Goal: Task Accomplishment & Management: Complete application form

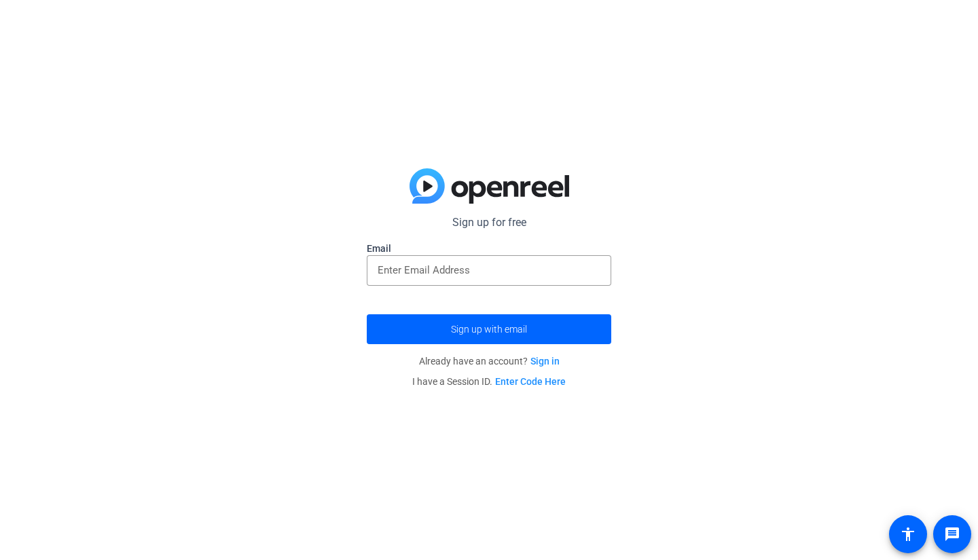
click at [512, 267] on input "email" at bounding box center [489, 270] width 223 height 16
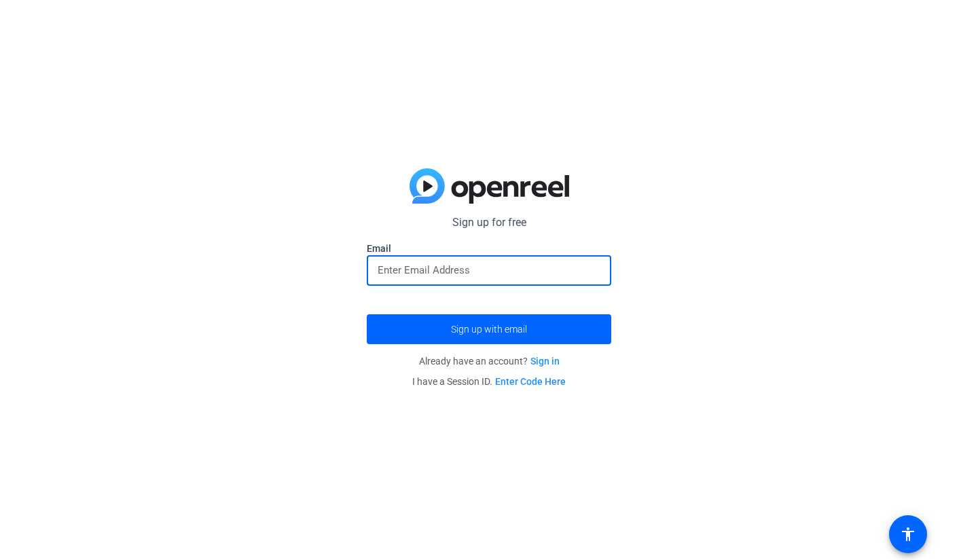
type input "[PERSON_NAME][EMAIL_ADDRESS][PERSON_NAME][DOMAIN_NAME]"
click at [515, 329] on span "Sign up with email" at bounding box center [489, 329] width 76 height 0
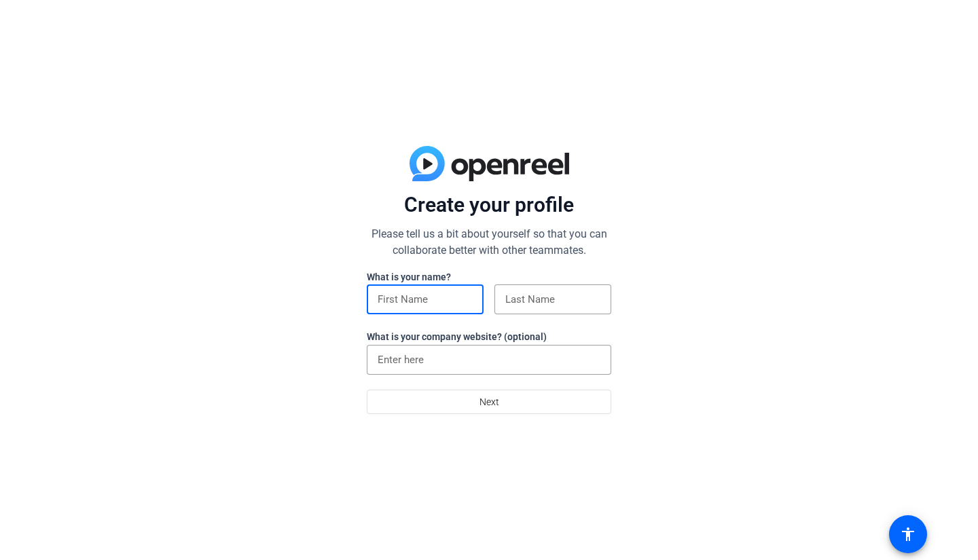
click at [460, 303] on input at bounding box center [425, 299] width 95 height 16
click at [435, 304] on input at bounding box center [425, 299] width 95 height 16
type input "[PERSON_NAME]"
click at [559, 292] on input at bounding box center [552, 299] width 95 height 16
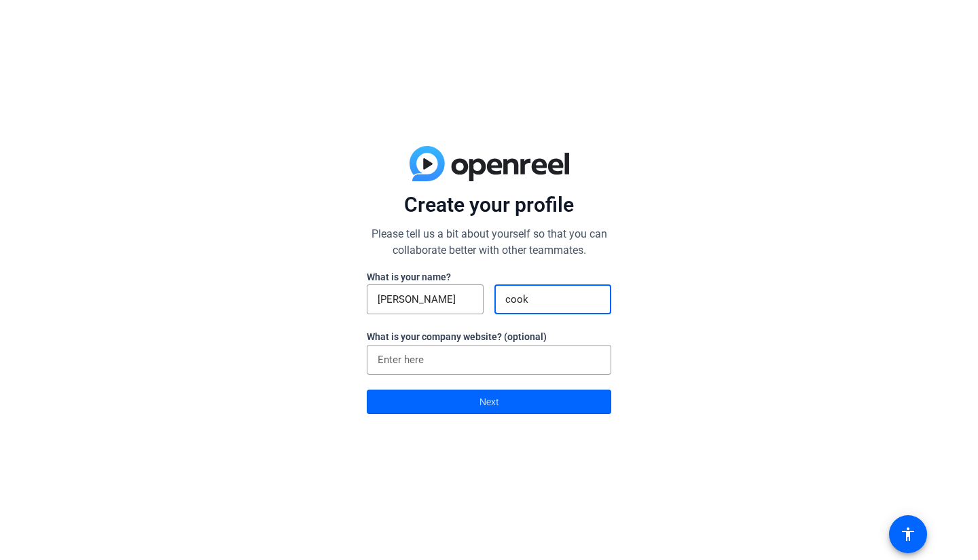
type input "cook"
click at [463, 345] on div at bounding box center [489, 360] width 223 height 30
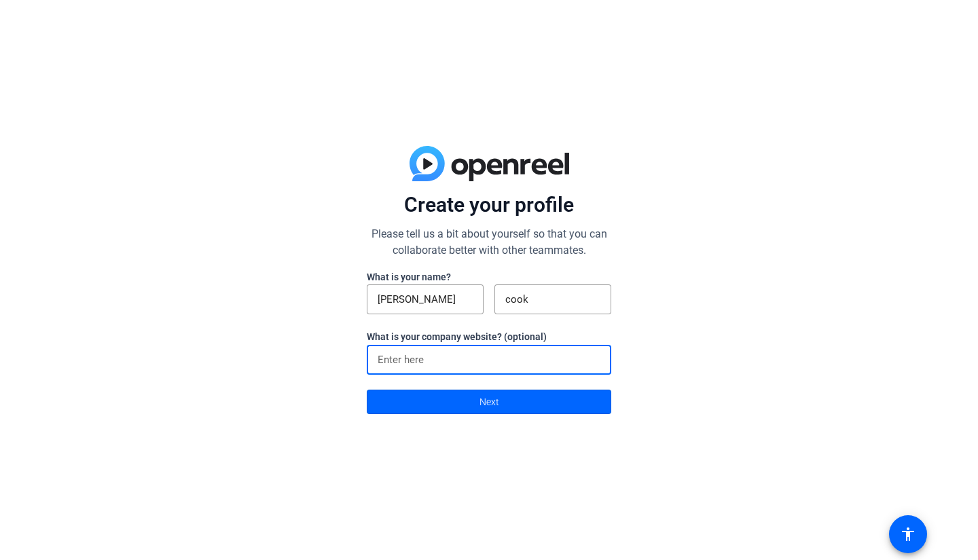
click at [464, 403] on span at bounding box center [488, 402] width 243 height 33
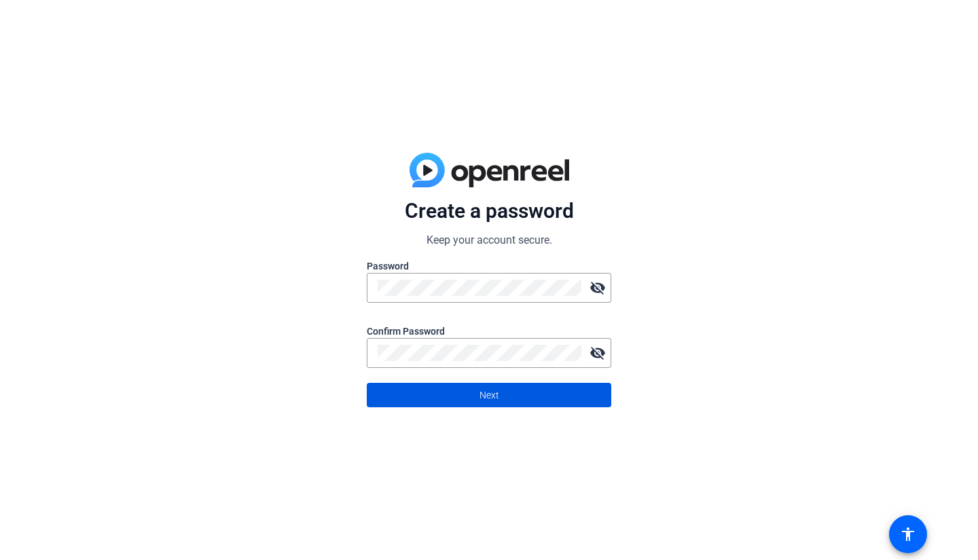
click at [562, 405] on span at bounding box center [488, 395] width 243 height 33
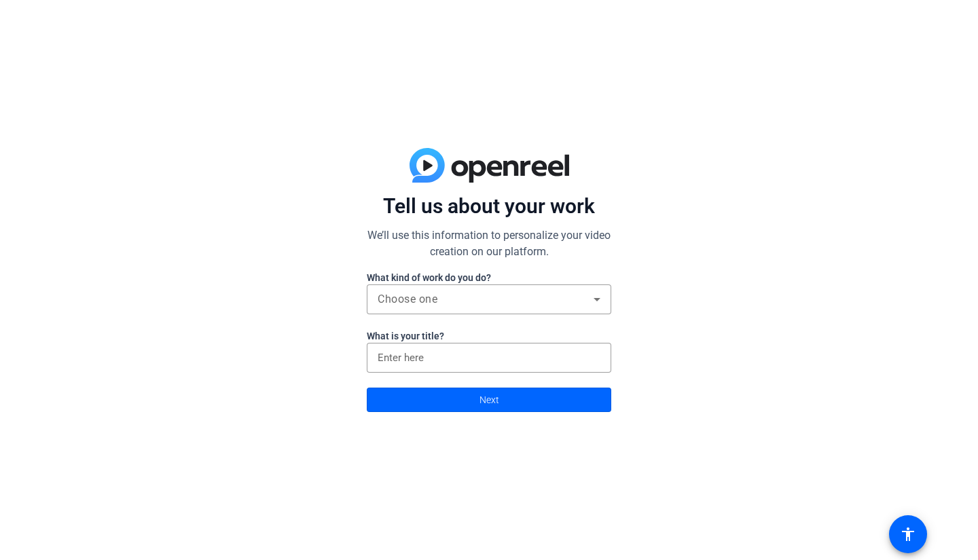
click at [528, 293] on div "Choose one" at bounding box center [486, 299] width 216 height 16
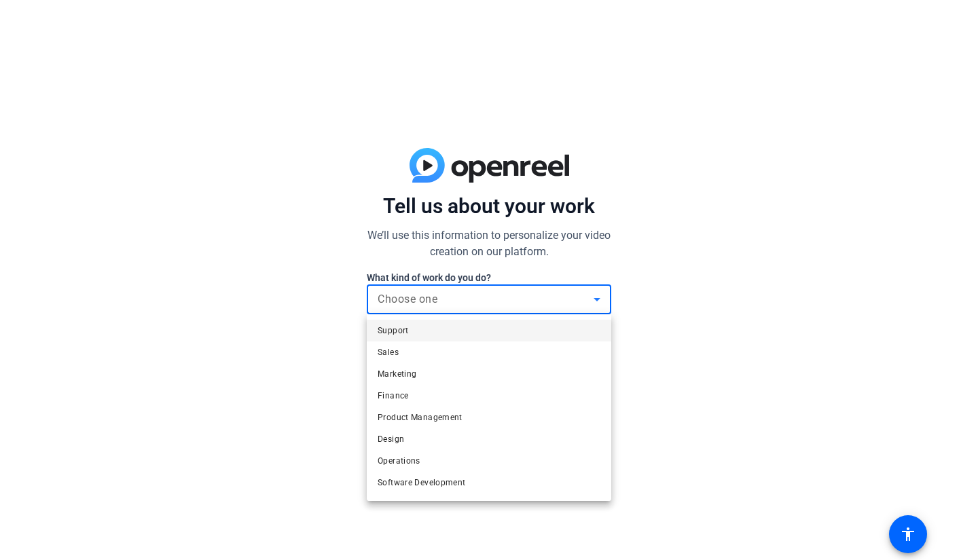
click at [490, 370] on mat-option "Marketing" at bounding box center [489, 374] width 244 height 22
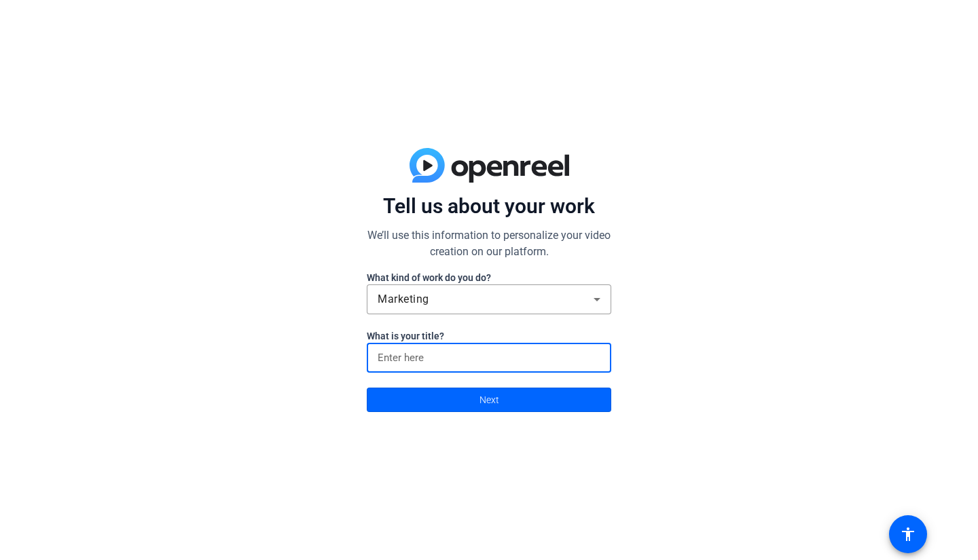
click at [500, 352] on input at bounding box center [489, 358] width 223 height 16
click at [511, 414] on span at bounding box center [488, 400] width 243 height 33
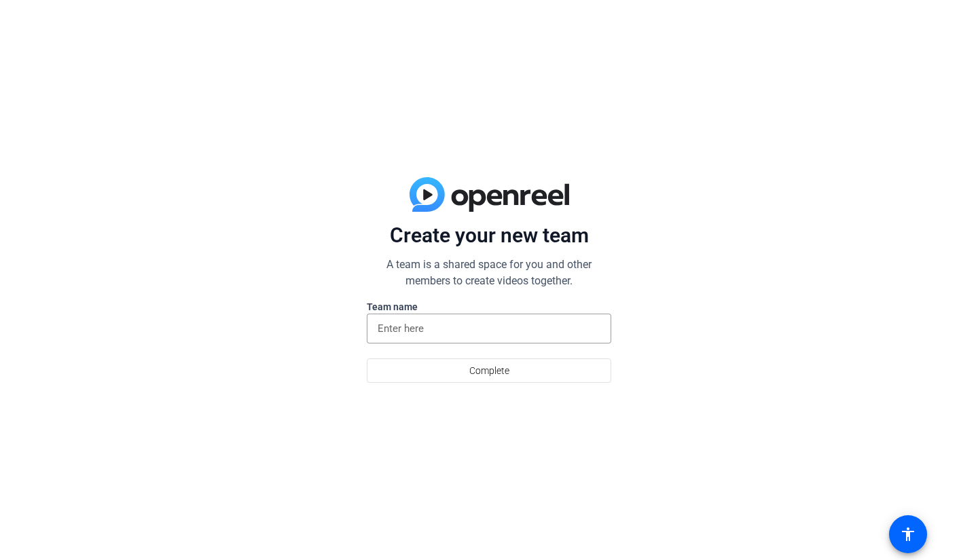
click at [528, 342] on div at bounding box center [489, 329] width 223 height 30
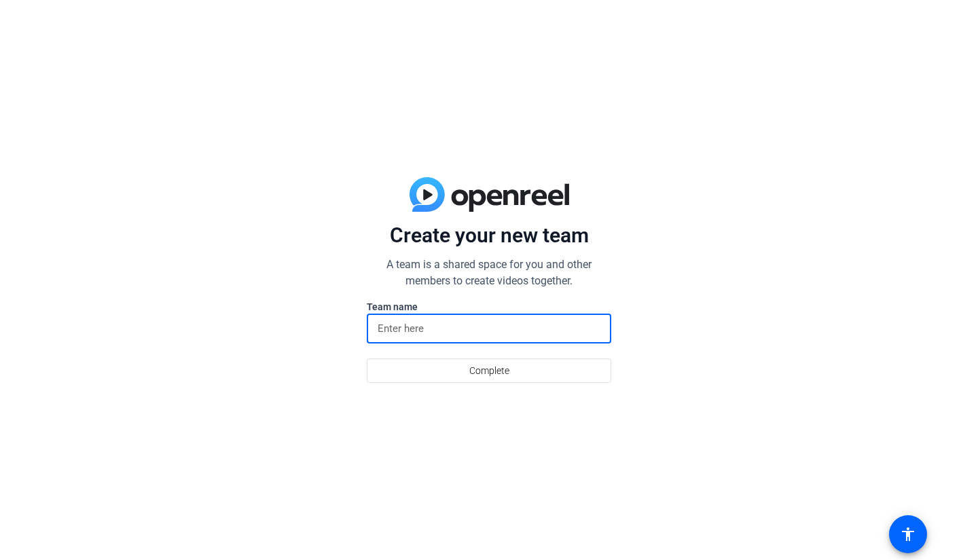
click at [521, 369] on span at bounding box center [488, 370] width 243 height 33
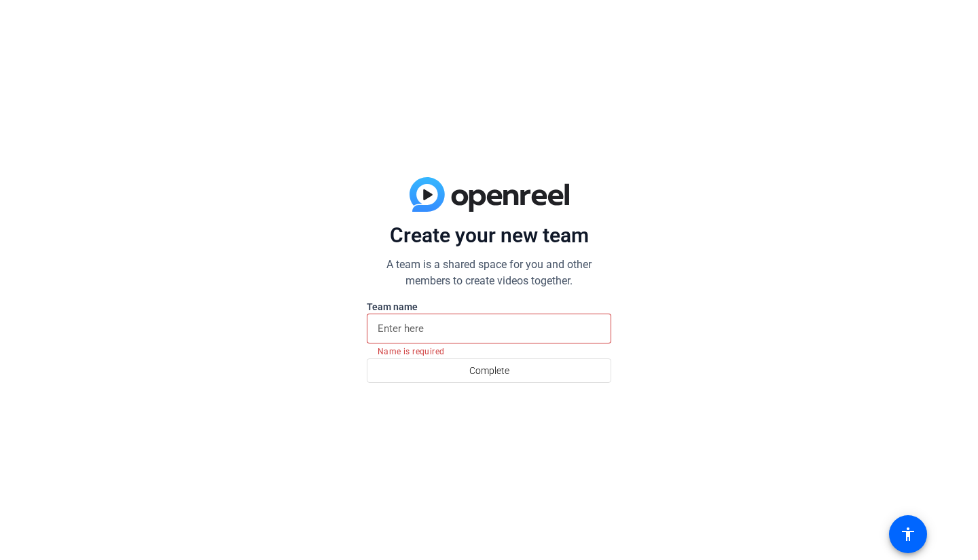
click at [507, 342] on div at bounding box center [489, 329] width 223 height 30
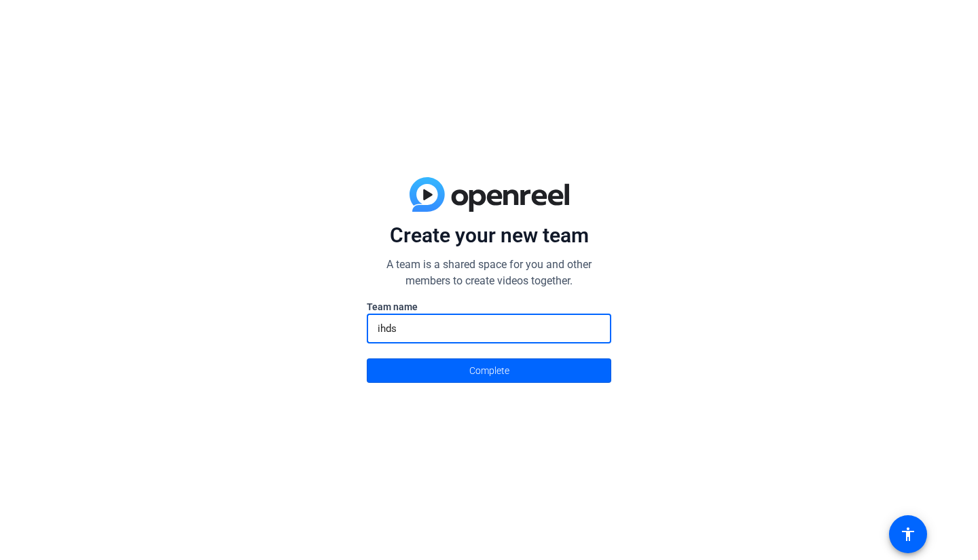
type input "ihds"
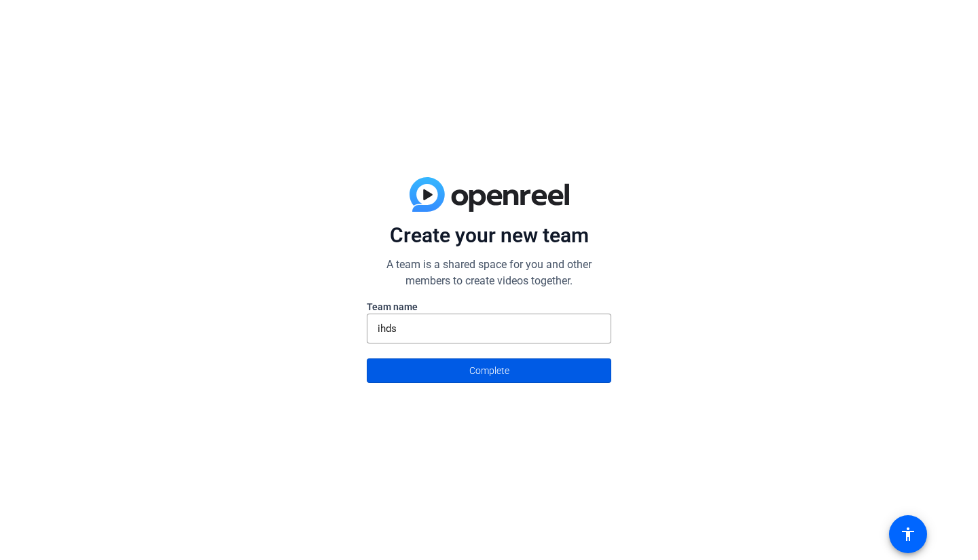
click at [478, 374] on span "Complete" at bounding box center [489, 371] width 40 height 26
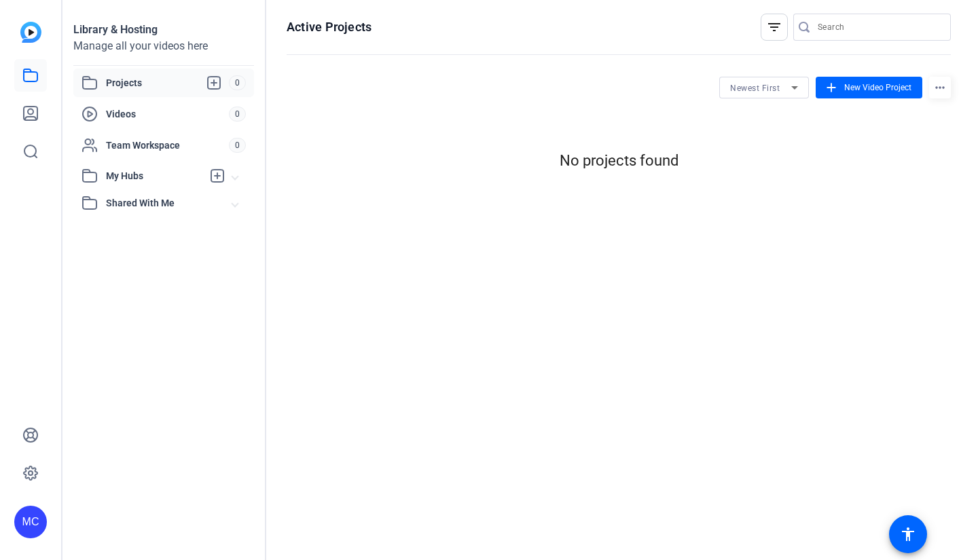
click at [845, 85] on span "New Video Project" at bounding box center [877, 87] width 67 height 12
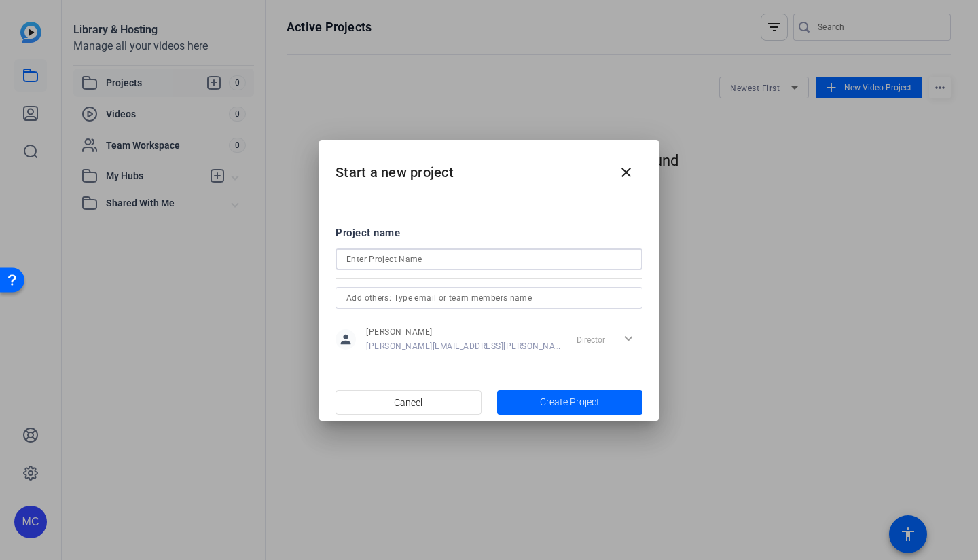
click at [507, 263] on input at bounding box center [488, 259] width 285 height 16
type input "SD"
type input "video add"
click at [597, 395] on span "Create Project" at bounding box center [570, 402] width 60 height 14
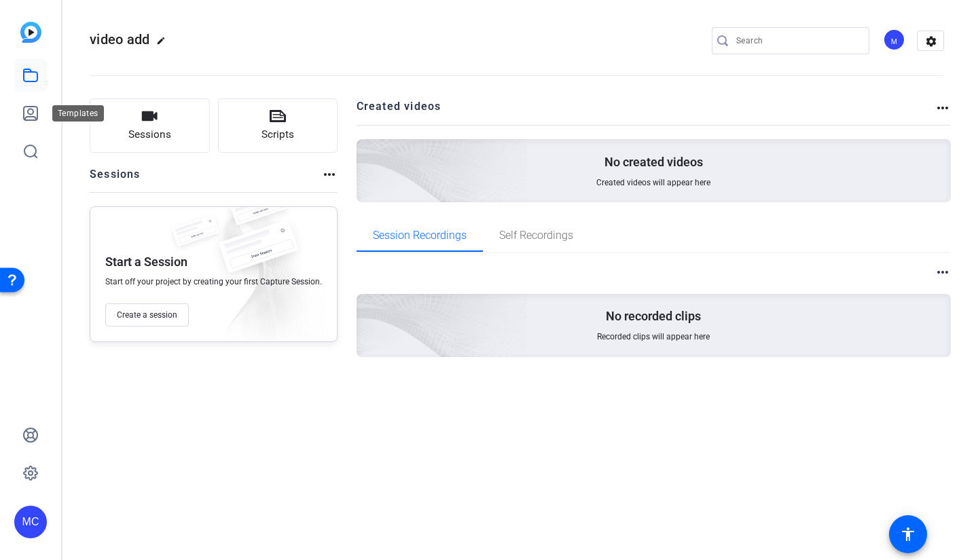
click at [40, 114] on link at bounding box center [30, 113] width 33 height 33
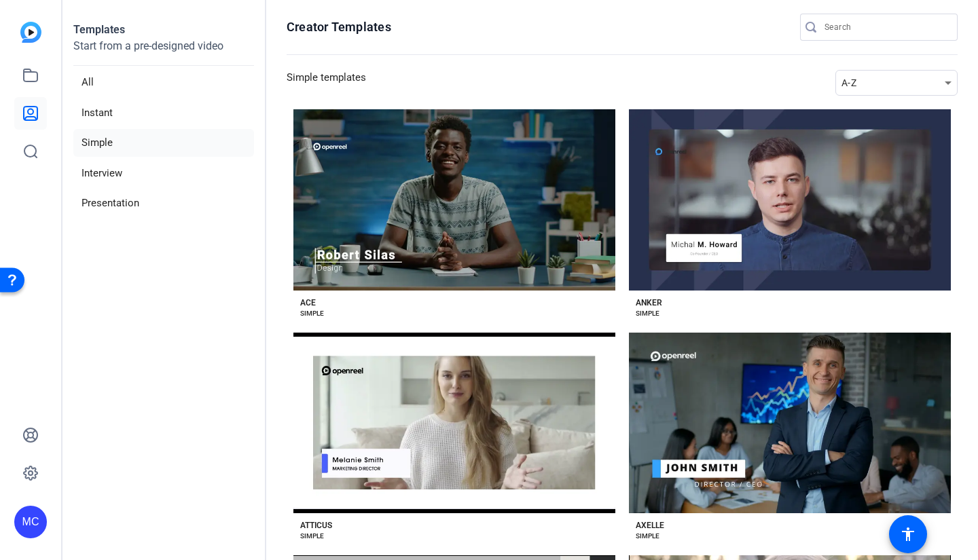
click at [480, 221] on div "Preview Ace" at bounding box center [454, 199] width 322 height 181
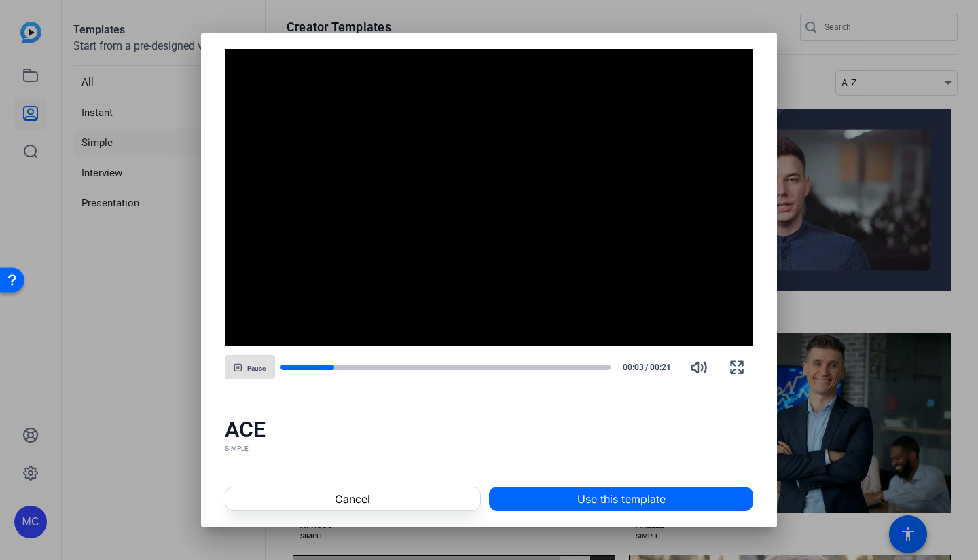
click at [803, 237] on div at bounding box center [489, 280] width 978 height 560
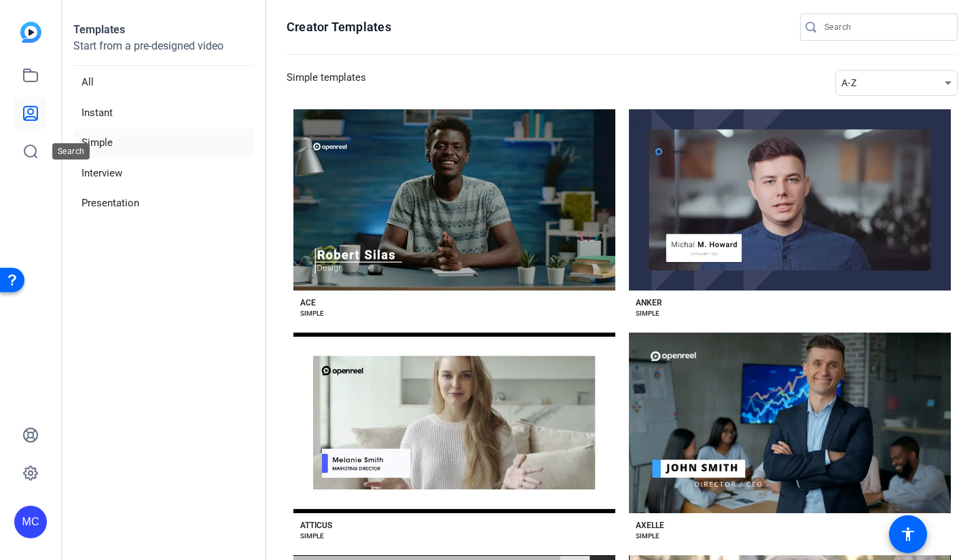
click at [39, 158] on link at bounding box center [30, 151] width 33 height 33
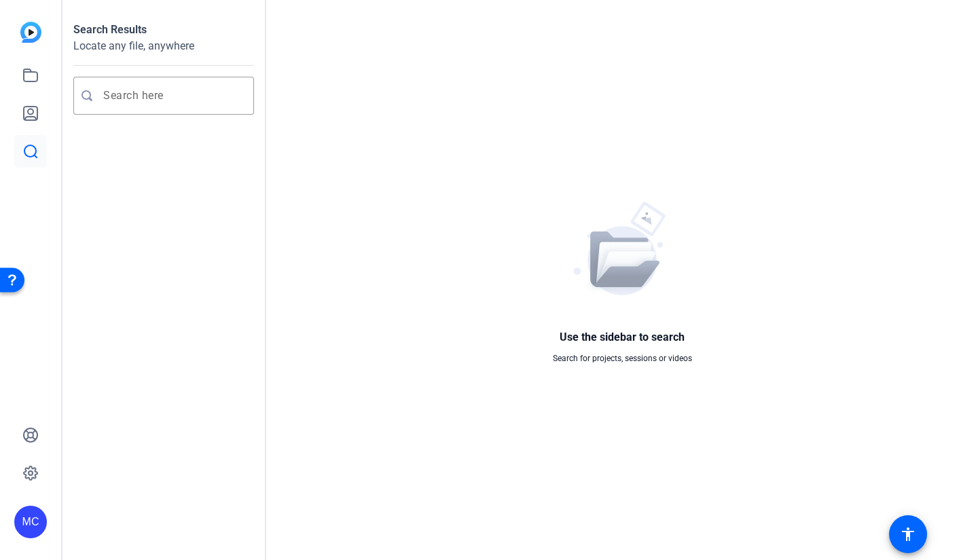
click at [313, 60] on openreel-search-page-placeholder "Use the sidebar to search Search for projects, sessions or videos" at bounding box center [622, 280] width 668 height 517
click at [151, 103] on input "Enter search query" at bounding box center [170, 96] width 134 height 16
paste input "Scene 1 – 0-5s Wide shot of a sunny boardwalk. Friends laugh while holding iced…"
type input "Scene 1 – 0-5s Wide shot of a sunny boardwalk. Friends laugh while holding iced…"
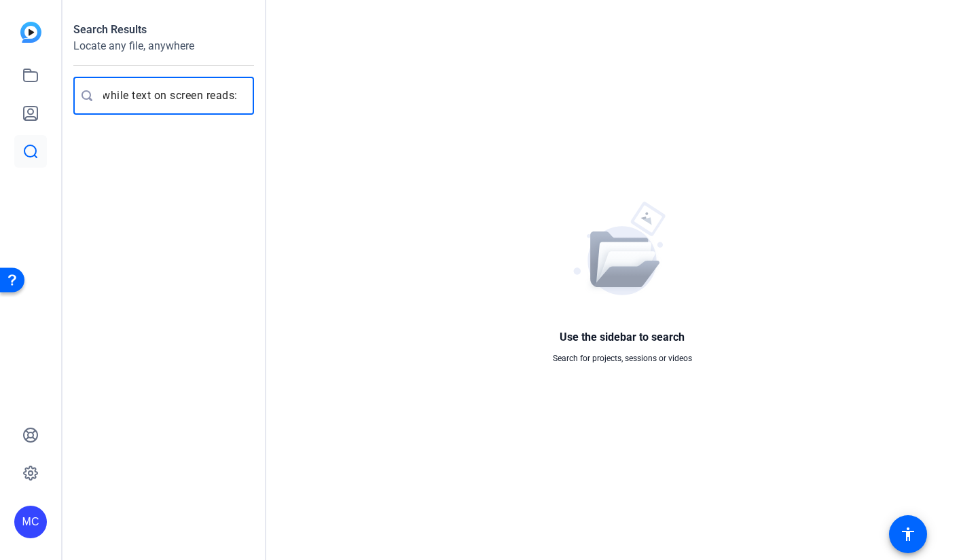
click at [151, 103] on input "Scene 1 – 0-5s Wide shot of a sunny boardwalk. Friends laugh while holding iced…" at bounding box center [170, 96] width 134 height 16
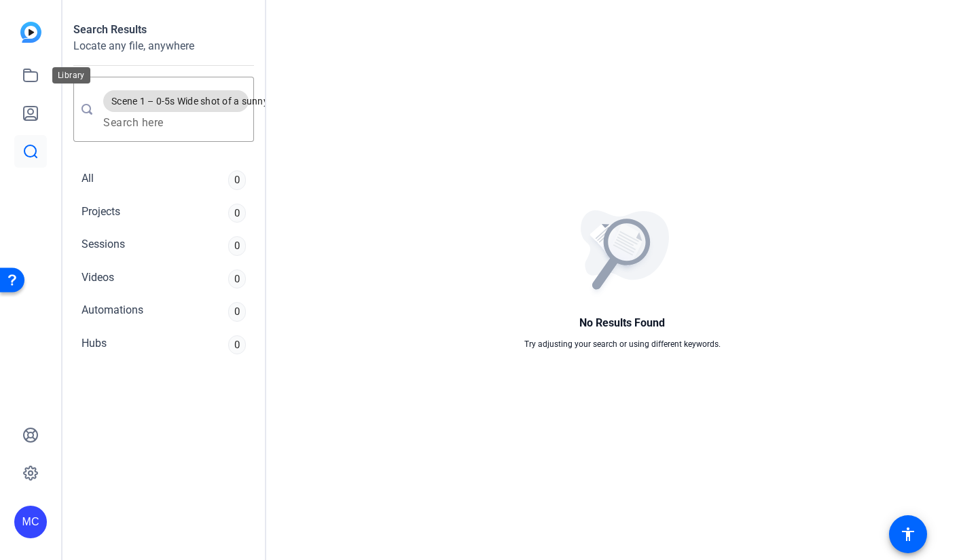
click at [20, 73] on link at bounding box center [30, 75] width 33 height 33
